Goal: Task Accomplishment & Management: Manage account settings

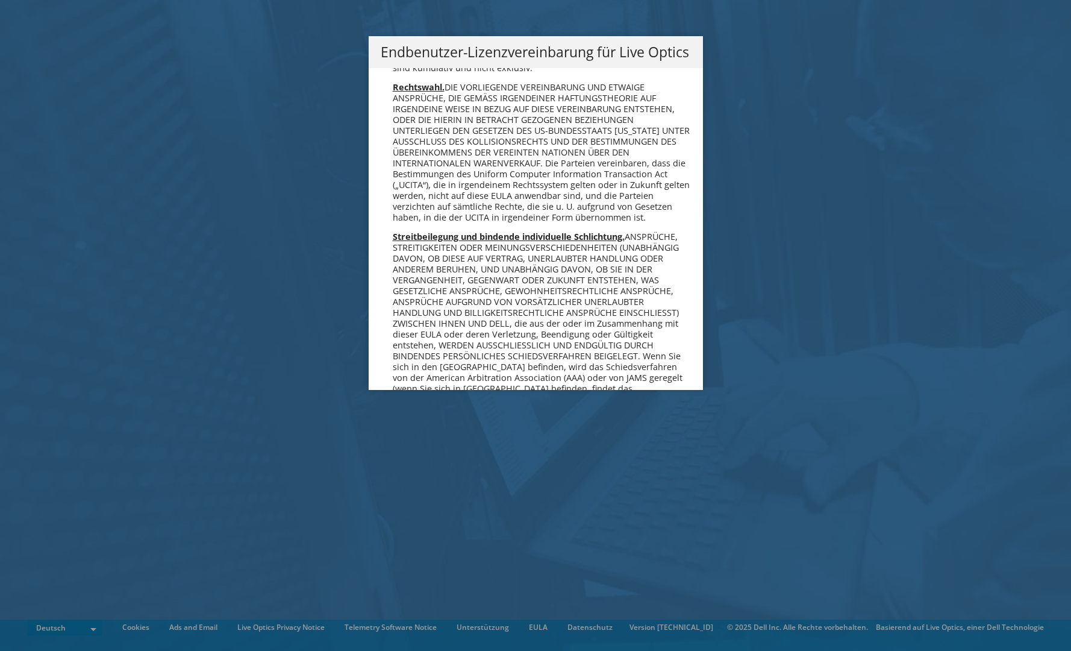
scroll to position [5924, 0]
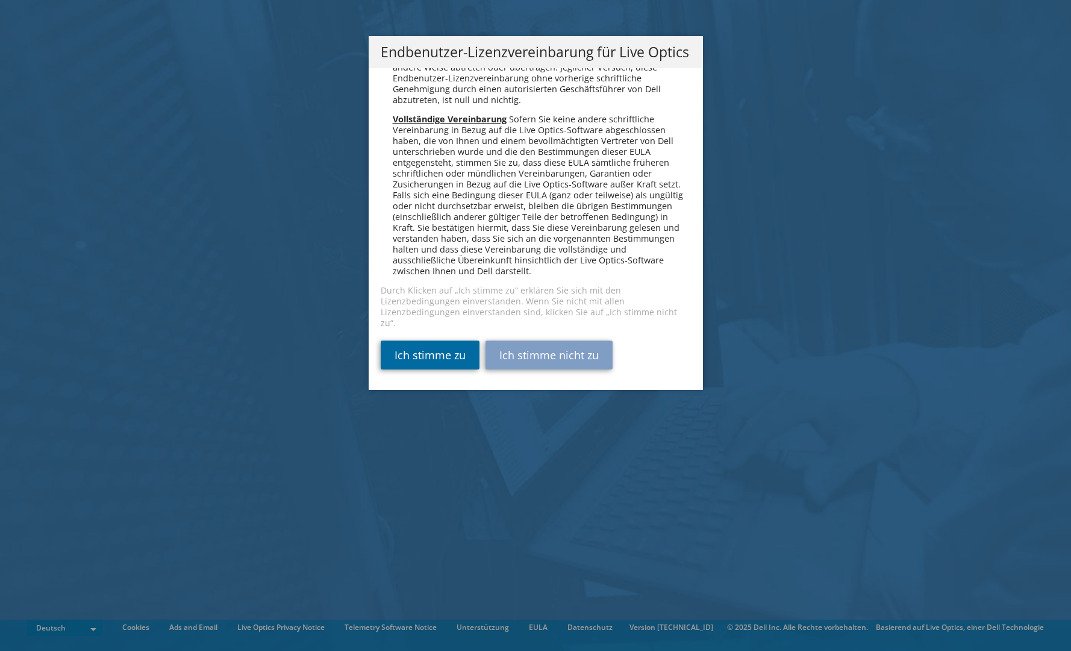
click at [428, 352] on link "Ich stimme zu" at bounding box center [430, 354] width 99 height 29
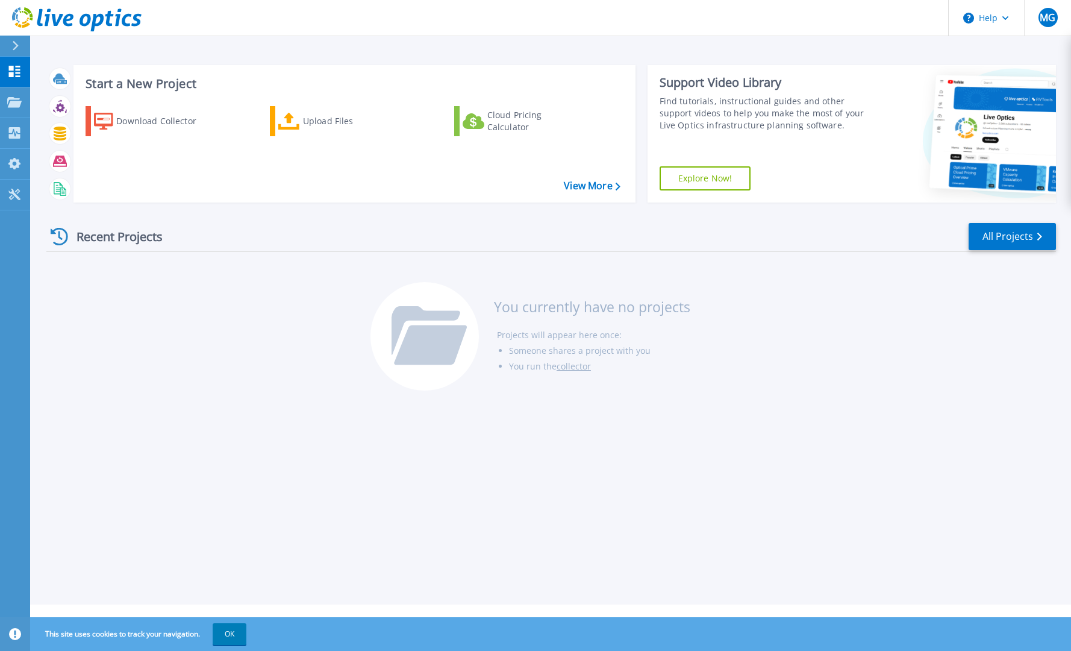
click at [869, 386] on div "Recent Projects All Projects You currently have no projects Projects will appea…" at bounding box center [551, 307] width 1010 height 190
click at [1049, 22] on span "MG" at bounding box center [1048, 18] width 16 height 10
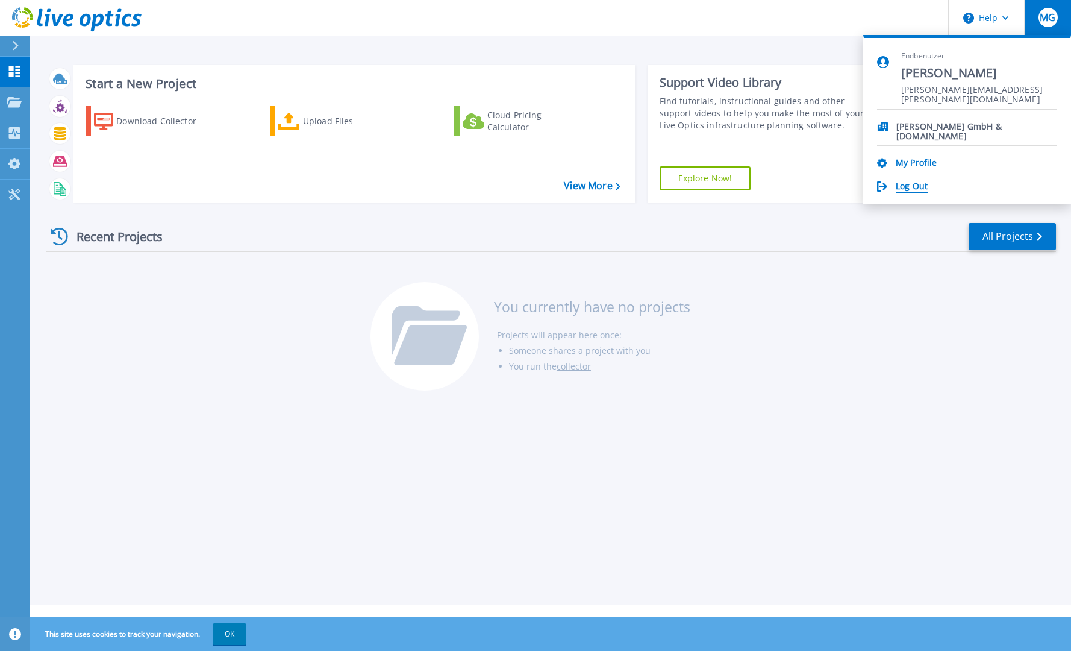
click at [909, 187] on link "Log Out" at bounding box center [912, 186] width 32 height 11
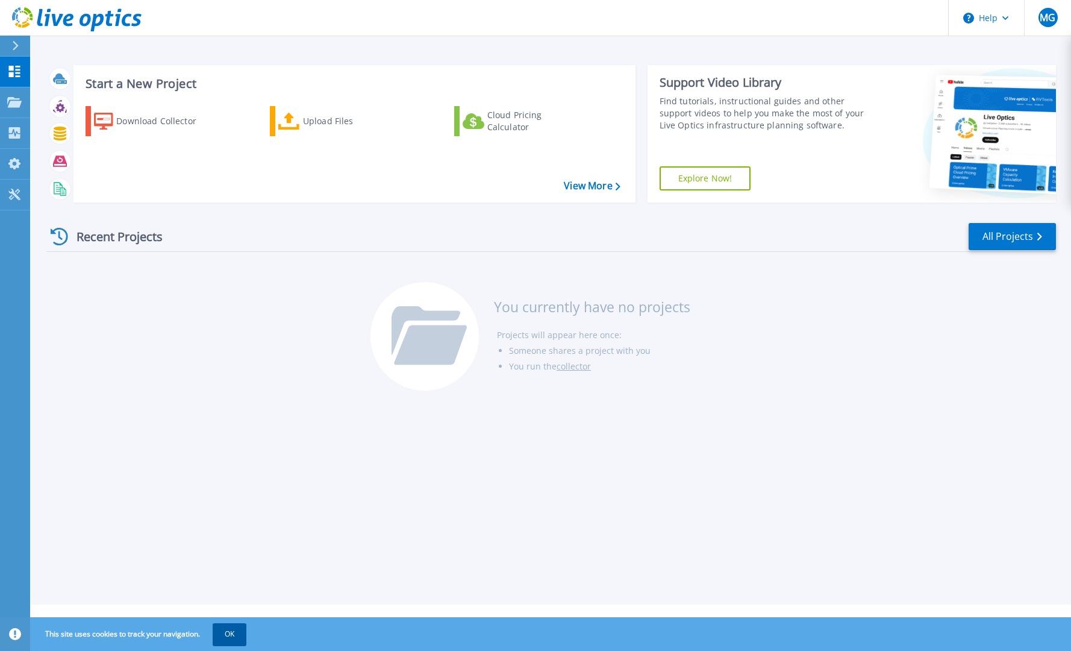
click at [222, 632] on button "OK" at bounding box center [230, 634] width 34 height 22
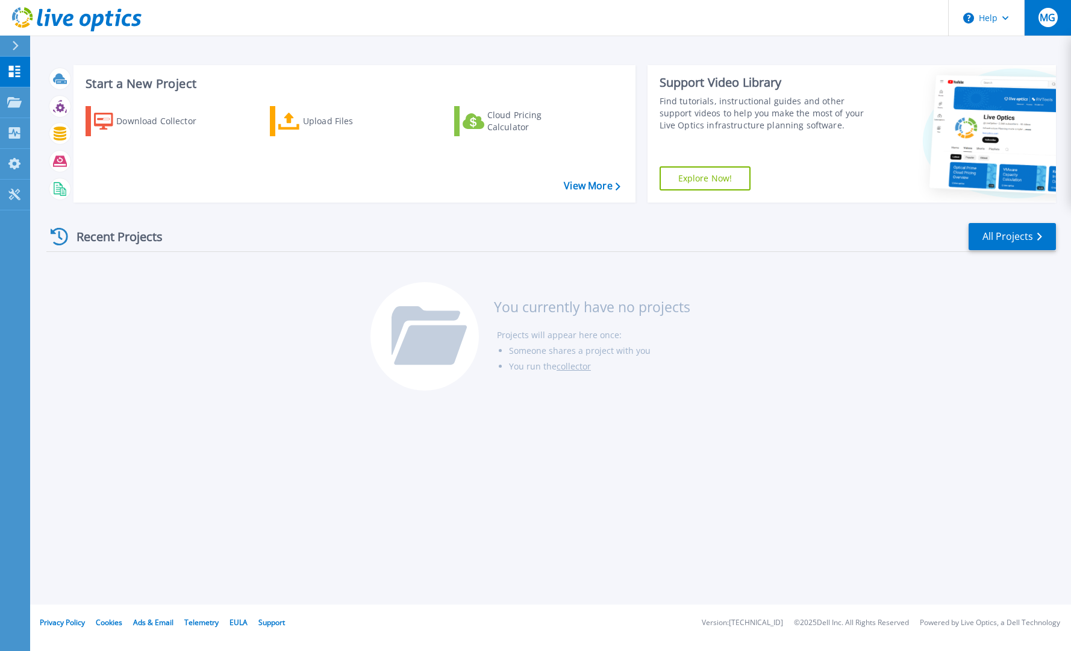
click at [1047, 24] on div "MG" at bounding box center [1048, 17] width 19 height 19
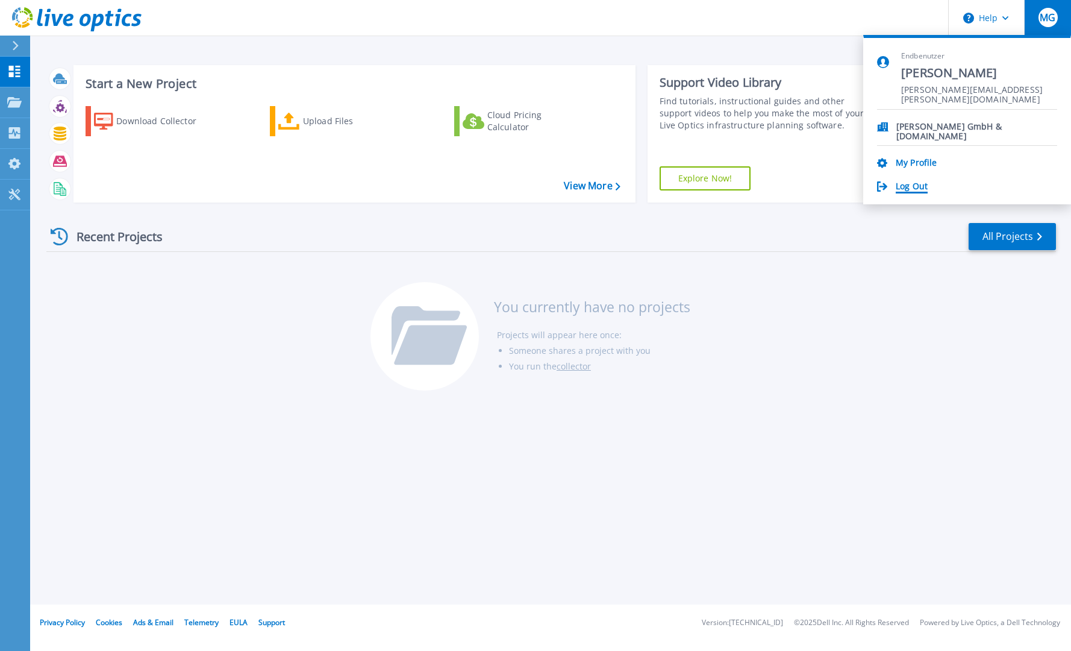
click at [911, 190] on link "Log Out" at bounding box center [912, 186] width 32 height 11
